Goal: Navigation & Orientation: Find specific page/section

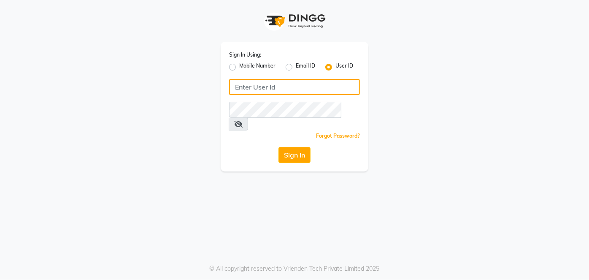
click at [254, 91] on input "Username" at bounding box center [294, 87] width 131 height 16
type input "[PERSON_NAME]"
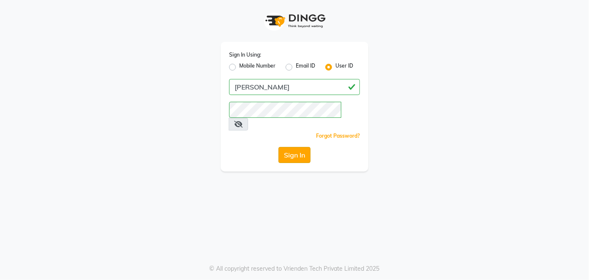
click at [300, 147] on button "Sign In" at bounding box center [295, 155] width 32 height 16
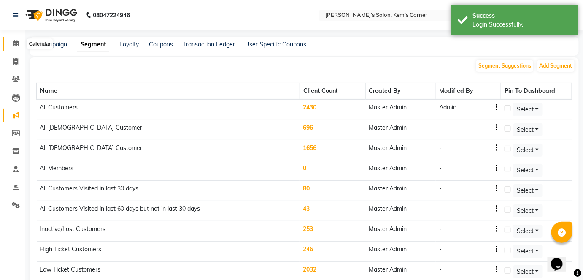
click at [16, 43] on icon at bounding box center [15, 43] width 5 height 6
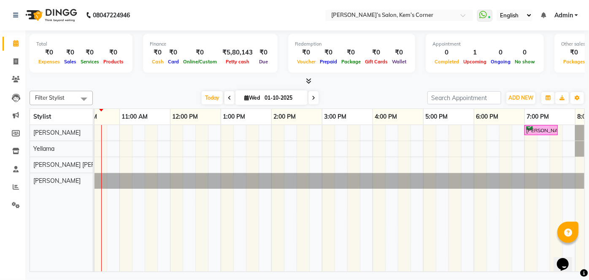
scroll to position [0, 160]
